Goal: Book appointment/travel/reservation

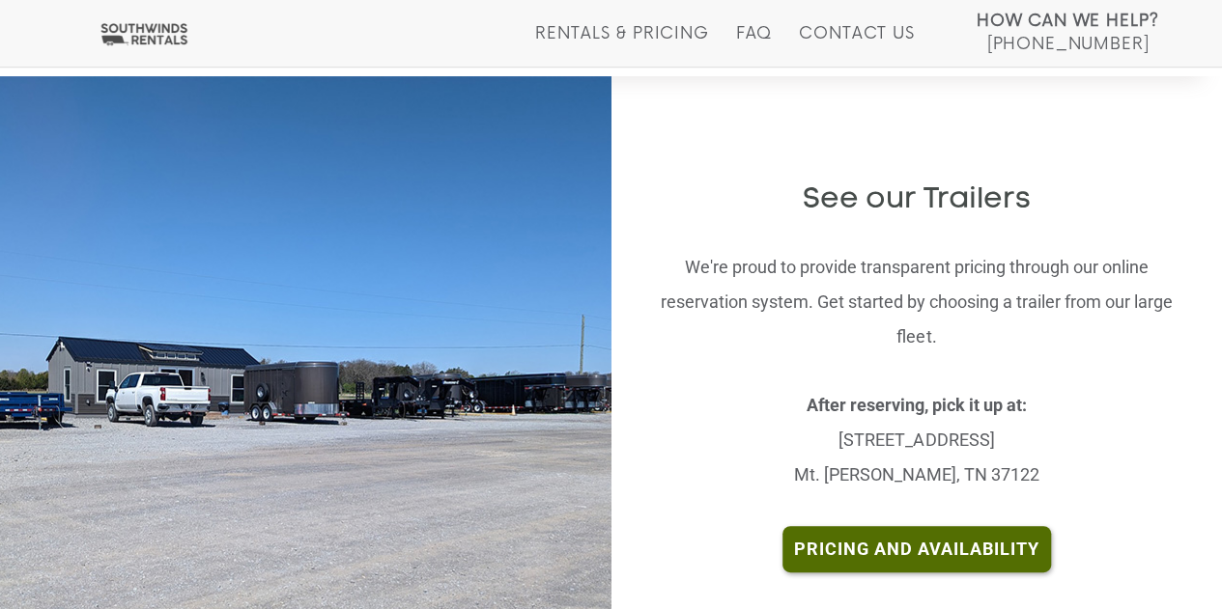
scroll to position [3670, 0]
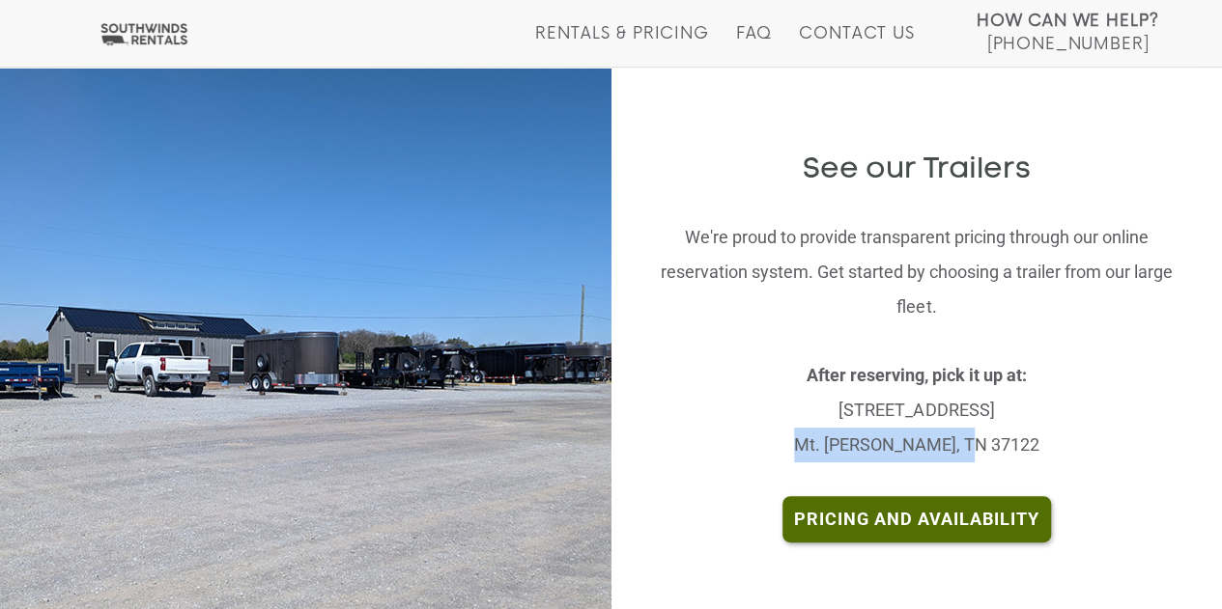
drag, startPoint x: 840, startPoint y: 401, endPoint x: 997, endPoint y: 410, distance: 156.7
click at [997, 410] on p "After reserving, pick it up at: [STREET_ADDRESS] [PERSON_NAME], TN 37122" at bounding box center [916, 410] width 553 height 104
drag, startPoint x: 942, startPoint y: 401, endPoint x: 782, endPoint y: 418, distance: 160.3
click at [782, 418] on div "See our Trailers We're proud to provide transparent pricing through our online …" at bounding box center [917, 349] width 582 height 504
drag, startPoint x: 822, startPoint y: 358, endPoint x: 1027, endPoint y: 398, distance: 209.5
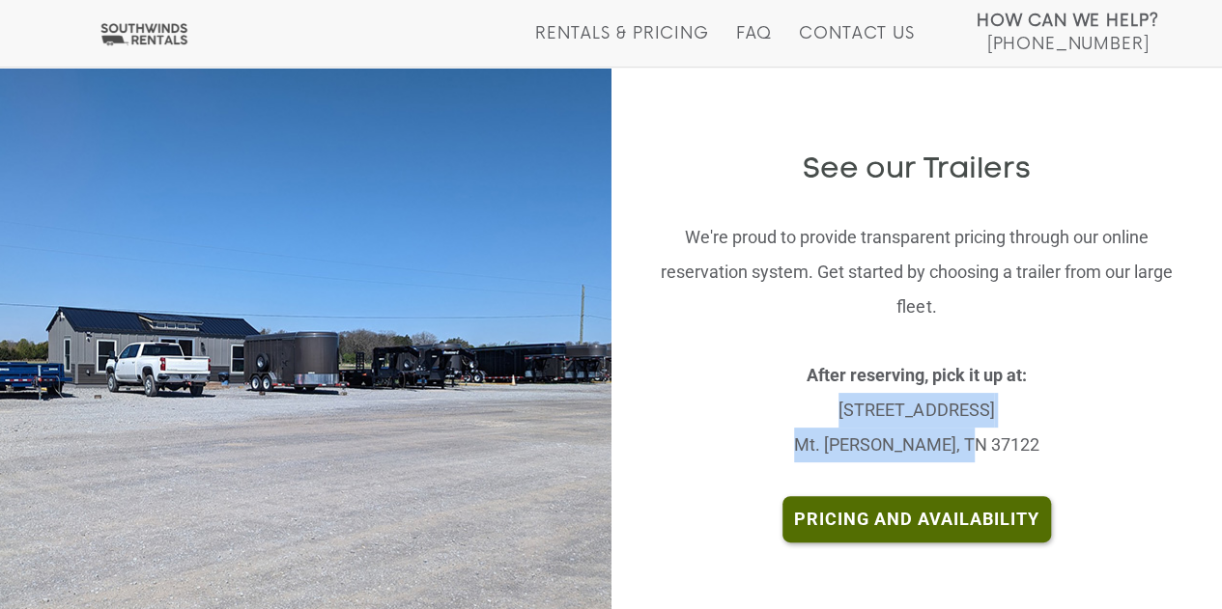
click at [1027, 398] on p "After reserving, pick it up at: [STREET_ADDRESS] [PERSON_NAME], TN 37122" at bounding box center [916, 410] width 553 height 104
copy p "[STREET_ADDRESS] [PERSON_NAME], TN 37122"
click at [516, 409] on img at bounding box center [305, 348] width 927 height 605
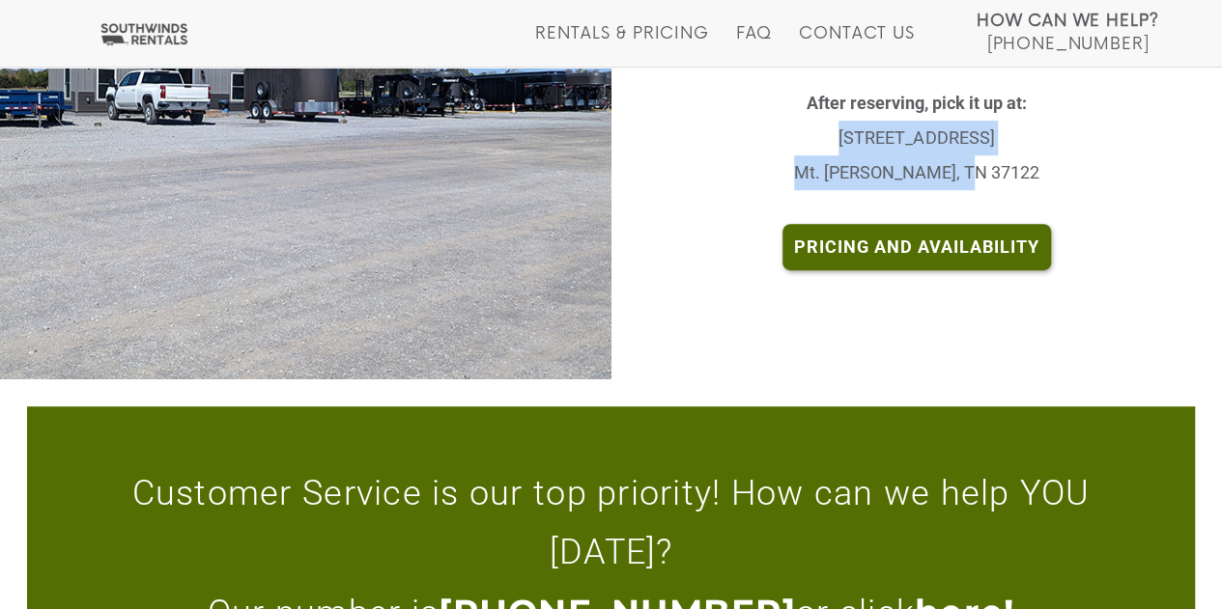
scroll to position [3903, 0]
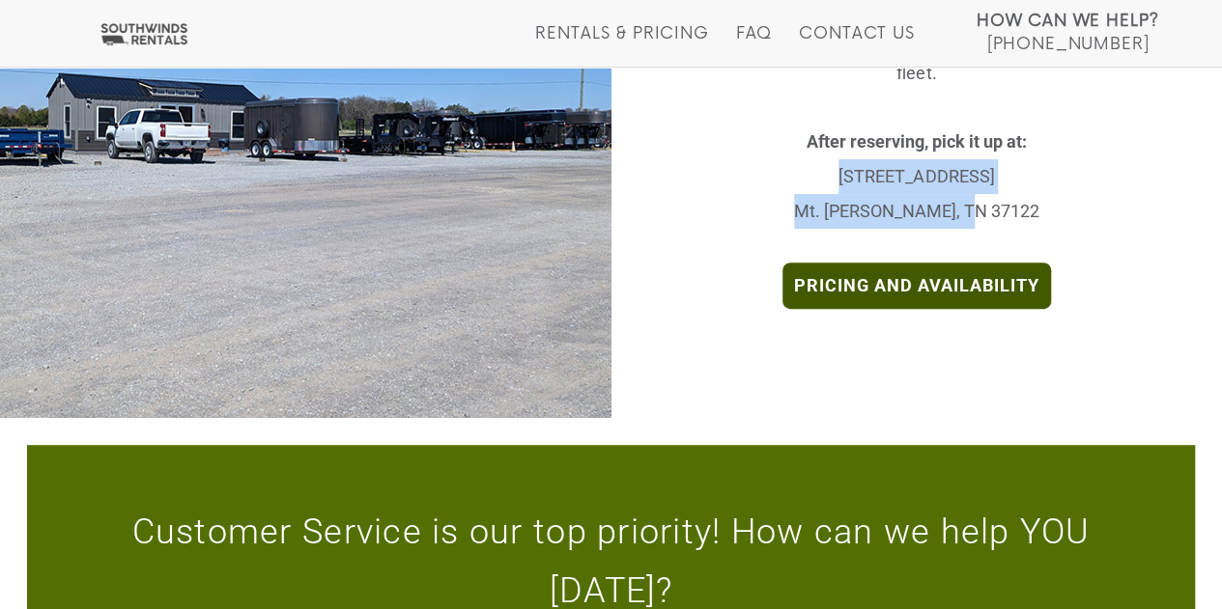
click at [868, 263] on link "Pricing and Availability" at bounding box center [916, 286] width 268 height 46
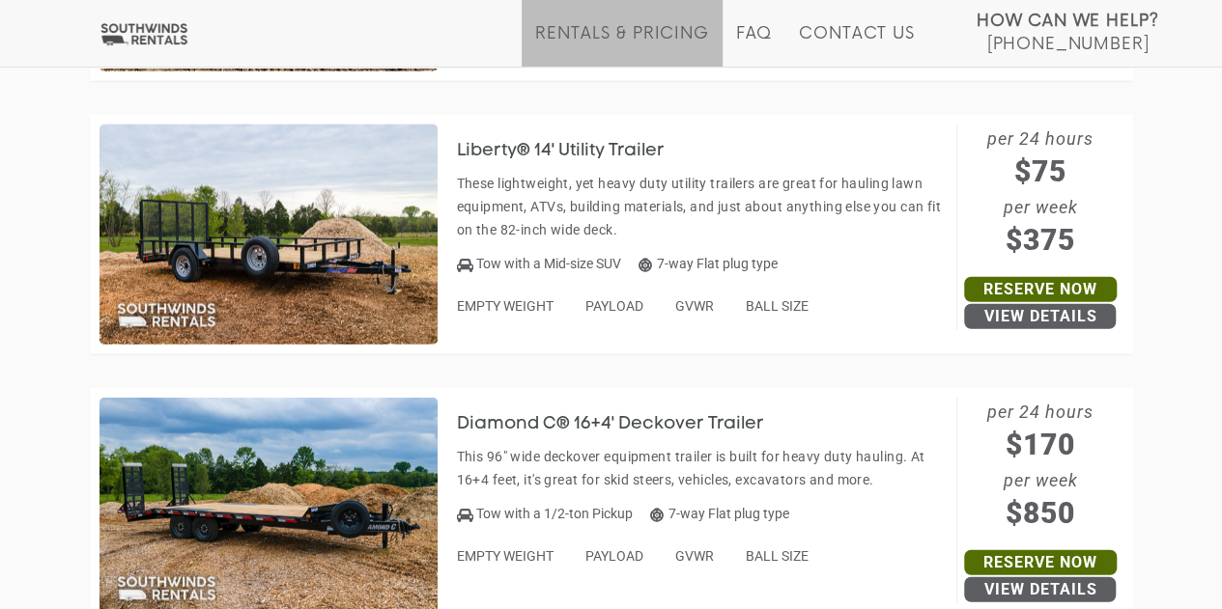
scroll to position [2318, 0]
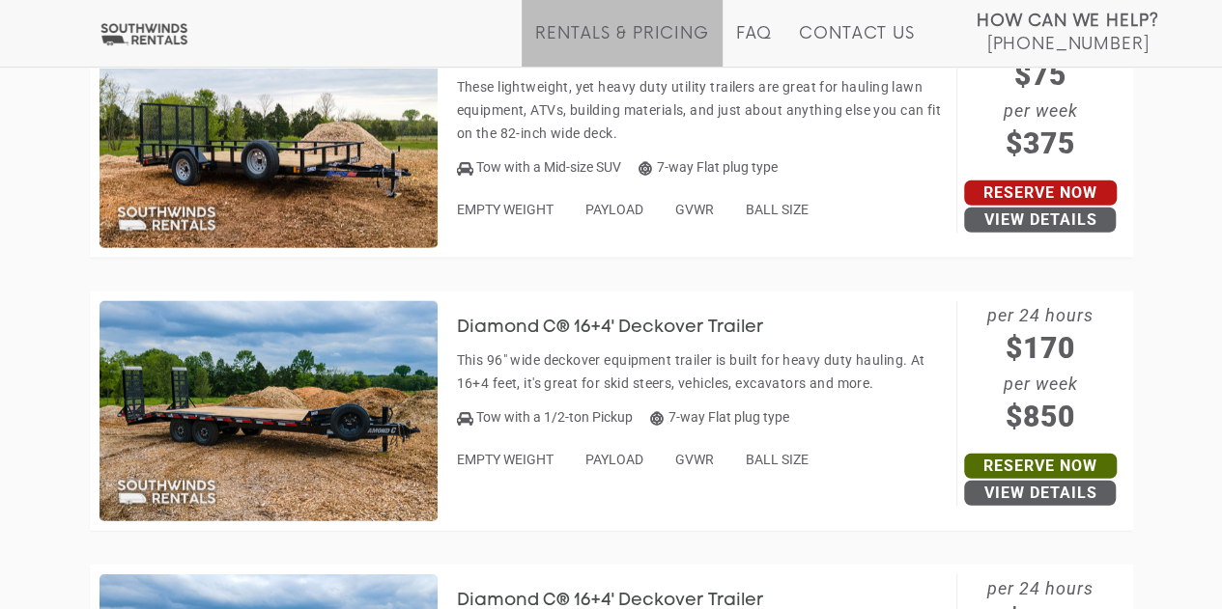
click at [1037, 190] on link "Reserve Now" at bounding box center [1040, 193] width 153 height 25
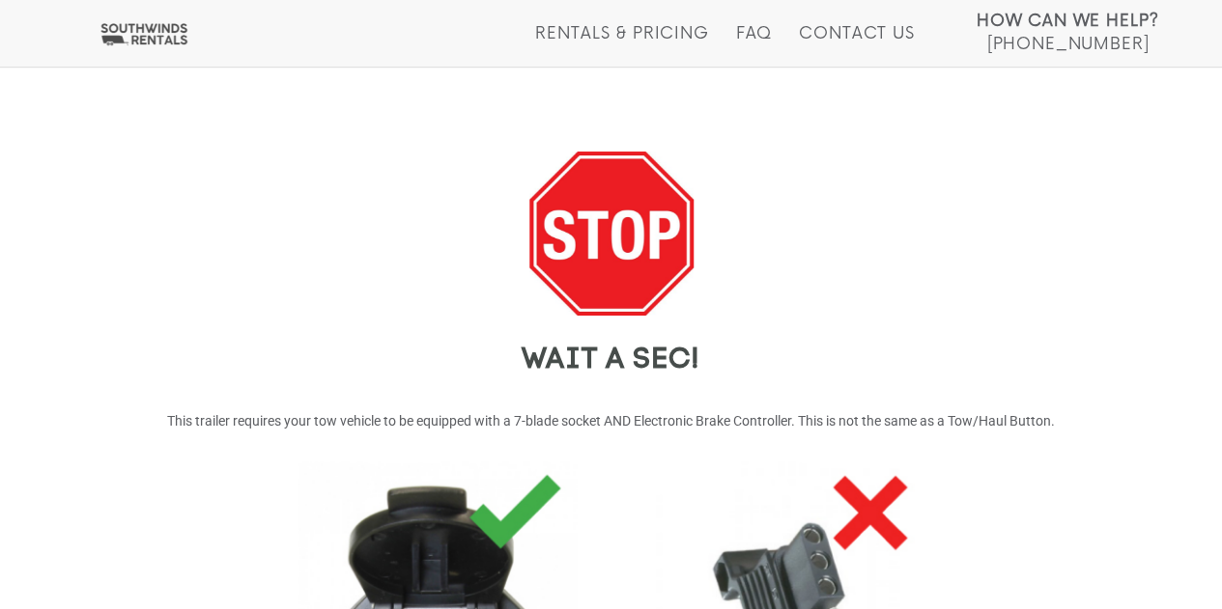
scroll to position [33, 0]
